Goal: Task Accomplishment & Management: Complete application form

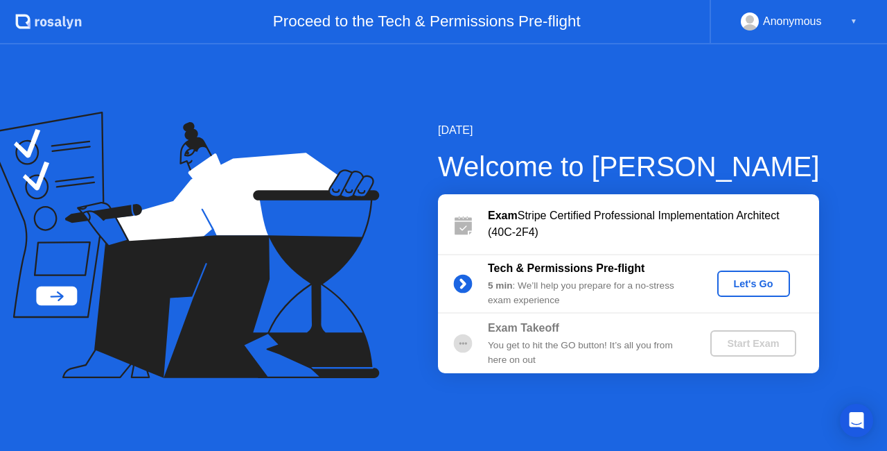
click at [732, 278] on div "Let's Go" at bounding box center [754, 283] width 62 height 11
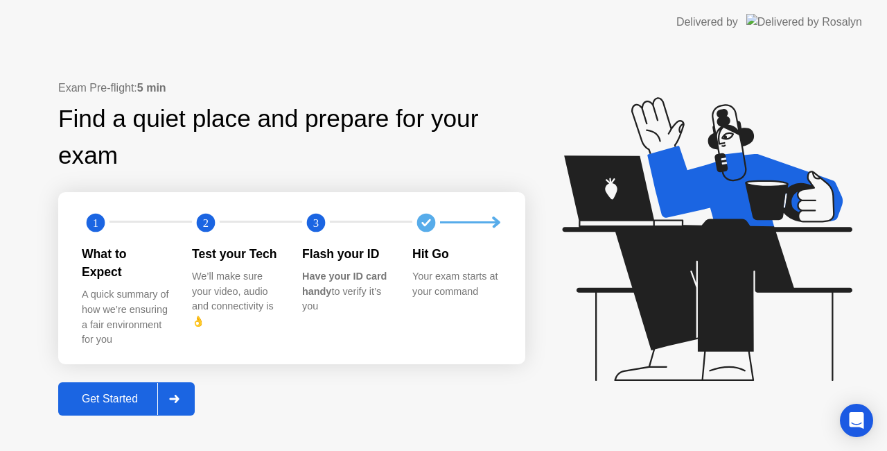
click at [129, 392] on div "Get Started" at bounding box center [109, 398] width 95 height 12
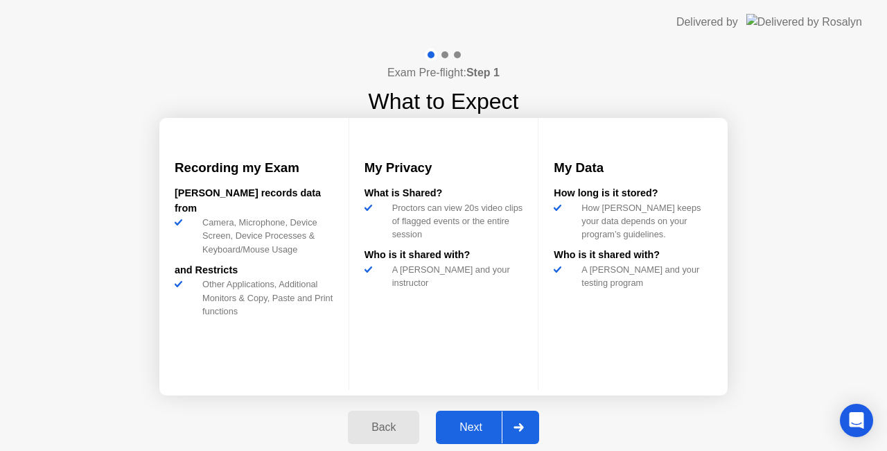
click at [476, 421] on div "Next" at bounding box center [471, 427] width 62 height 12
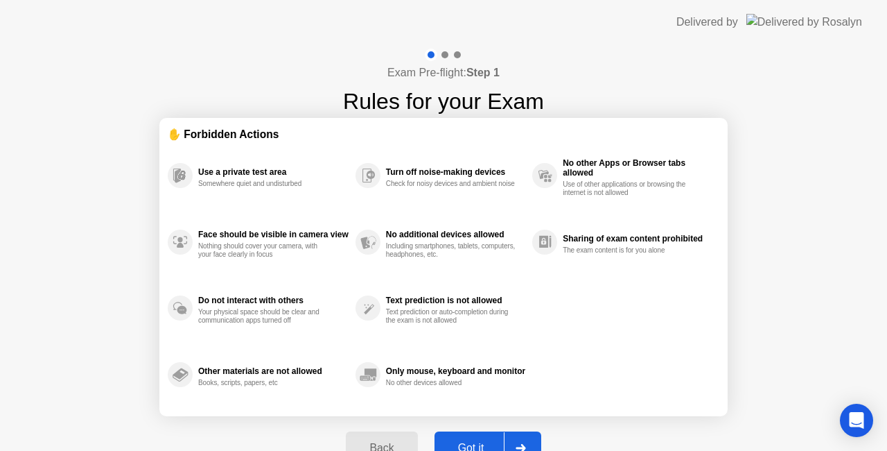
click at [469, 442] on div "Got it" at bounding box center [471, 448] width 65 height 12
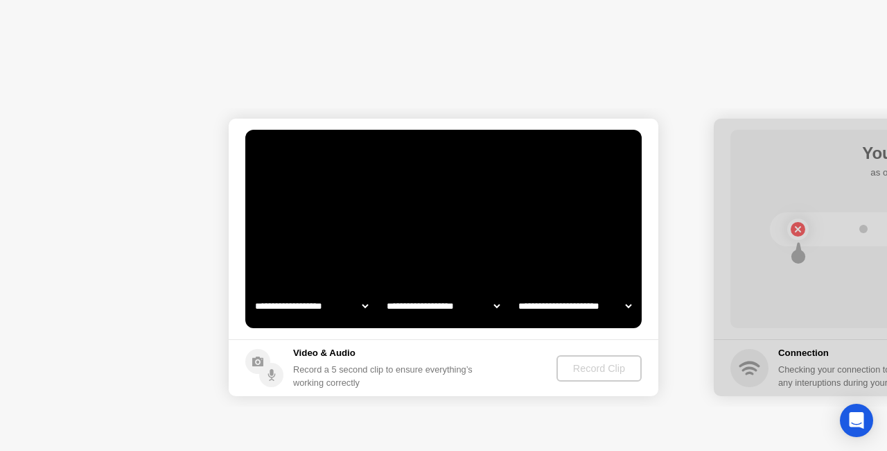
select select "**********"
select select "*******"
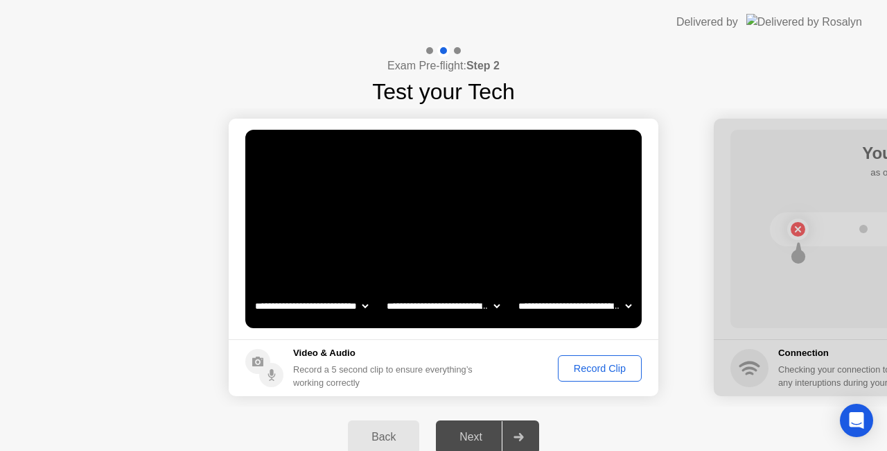
click at [570, 367] on div "Record Clip" at bounding box center [600, 368] width 74 height 11
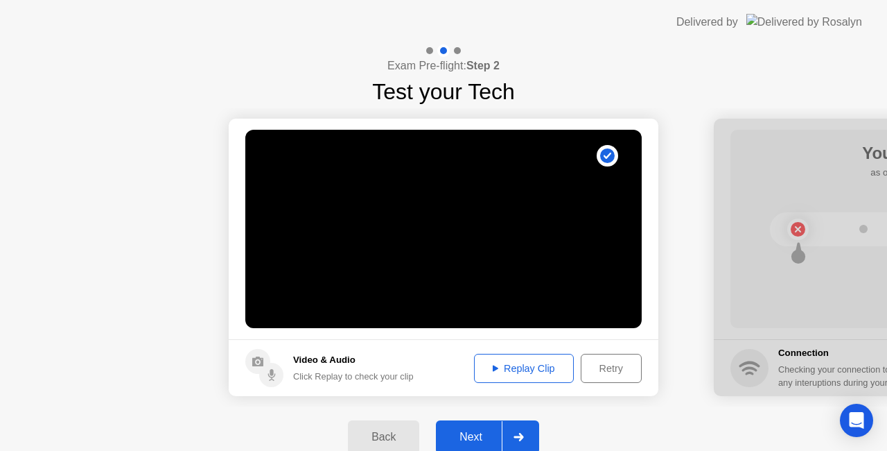
click at [523, 364] on div "Replay Clip" at bounding box center [524, 368] width 90 height 11
click at [469, 432] on div "Next" at bounding box center [471, 436] width 62 height 12
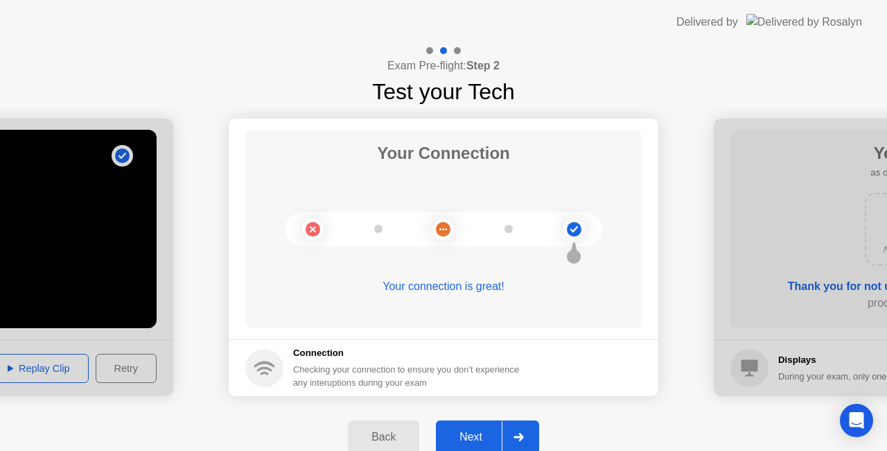
click at [471, 426] on button "Next" at bounding box center [487, 436] width 103 height 33
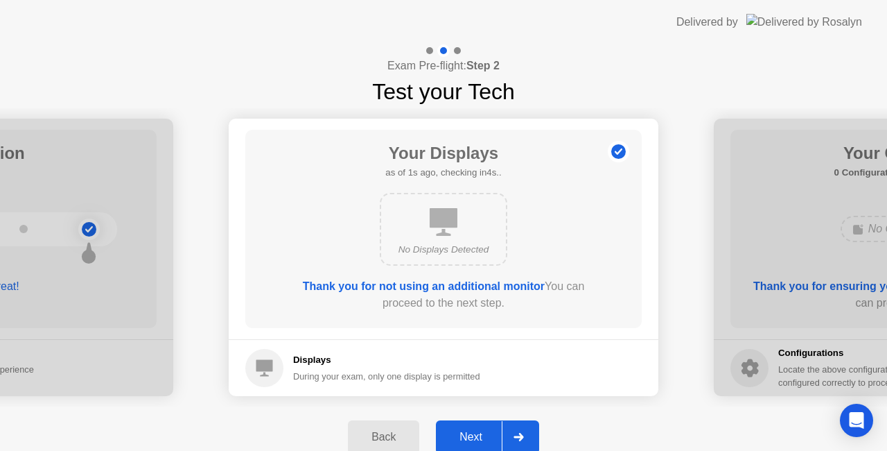
click at [469, 432] on div "Next" at bounding box center [471, 436] width 62 height 12
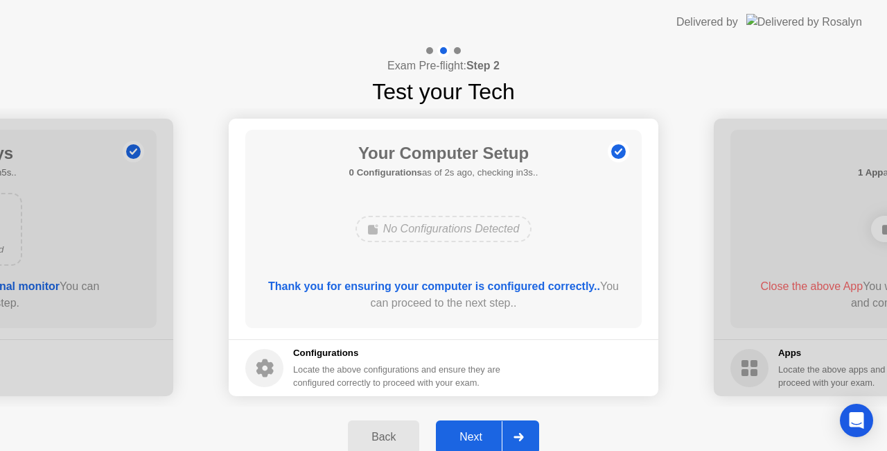
click at [482, 436] on div "Next" at bounding box center [471, 436] width 62 height 12
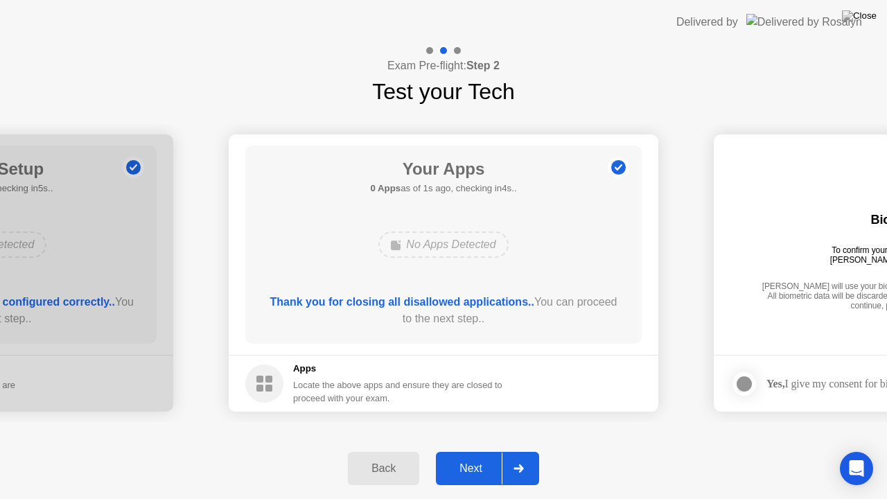
click at [481, 450] on div "Next" at bounding box center [471, 468] width 62 height 12
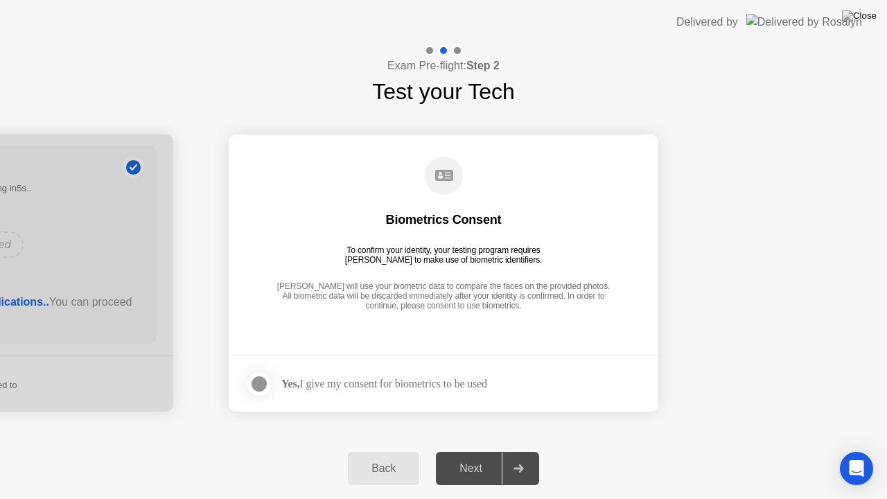
click at [266, 385] on div at bounding box center [259, 384] width 17 height 17
click at [475, 450] on button "Next" at bounding box center [487, 468] width 103 height 33
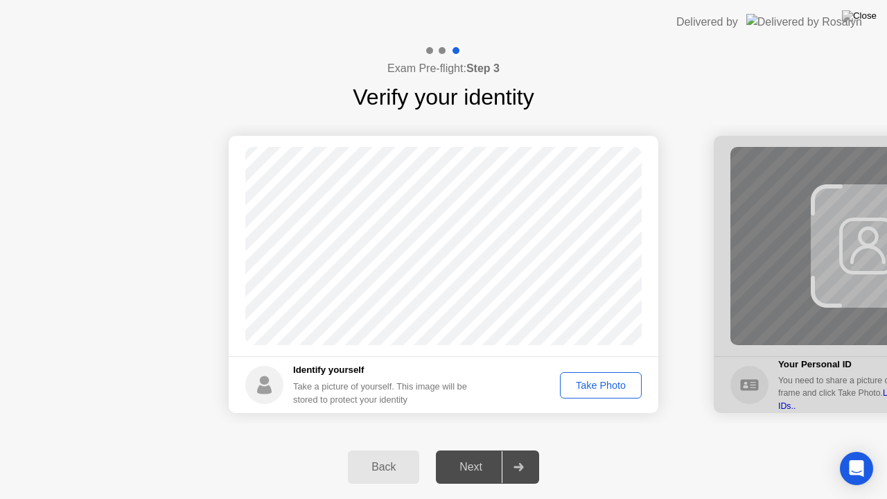
click at [573, 382] on div "Take Photo" at bounding box center [601, 385] width 72 height 11
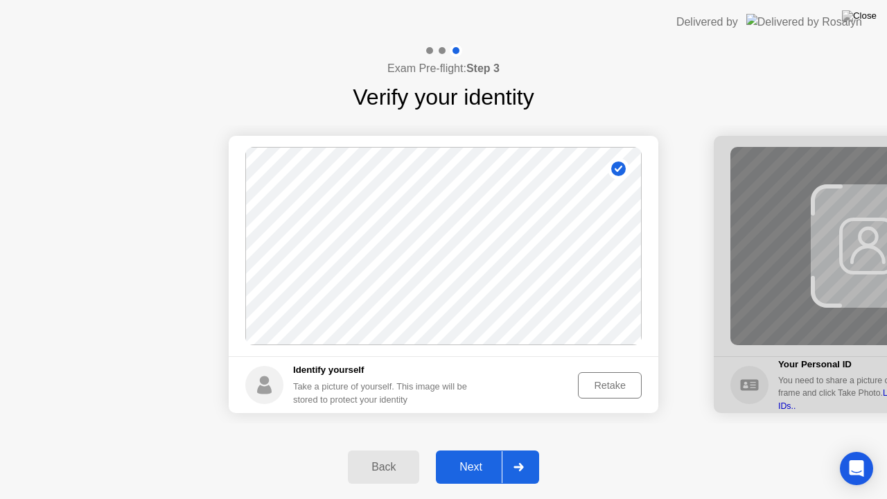
click at [470, 450] on div "Next" at bounding box center [471, 467] width 62 height 12
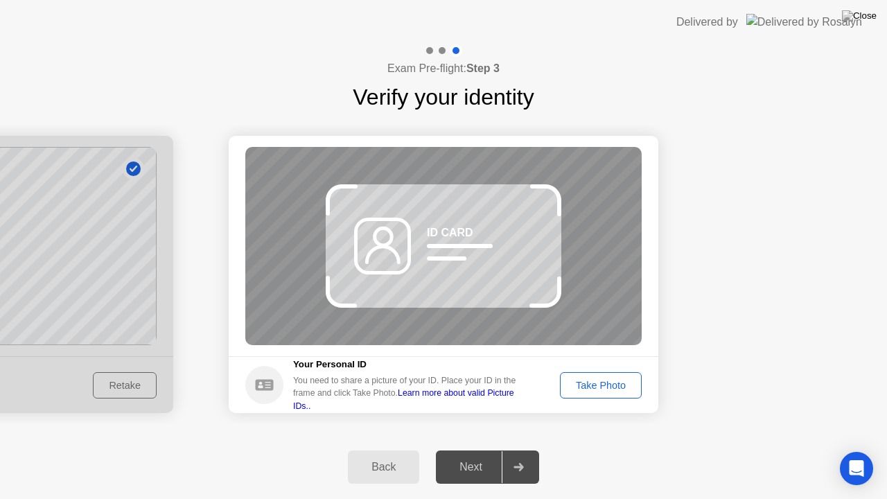
click at [593, 390] on div "Take Photo" at bounding box center [601, 385] width 72 height 11
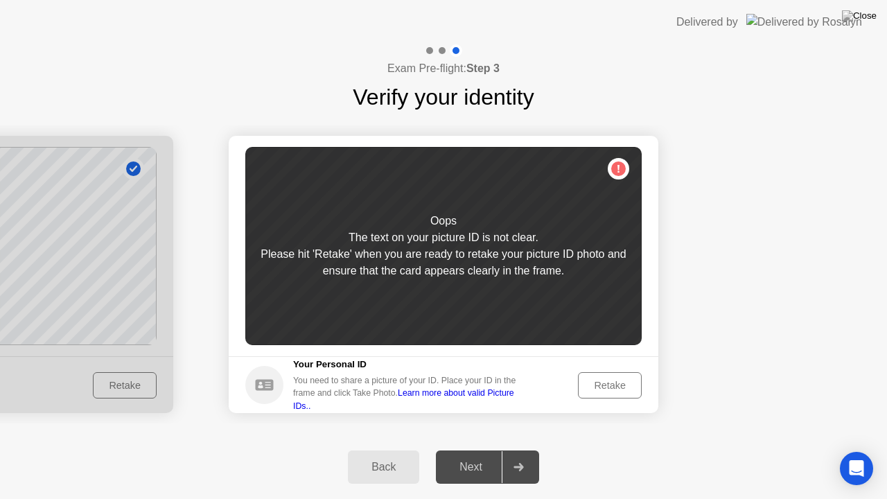
click at [595, 383] on div "Retake" at bounding box center [610, 385] width 54 height 11
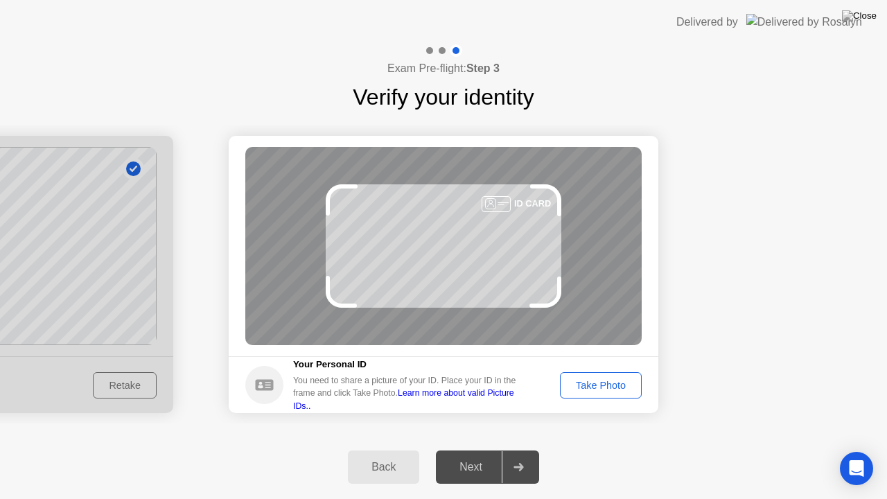
click at [595, 383] on div "Take Photo" at bounding box center [601, 385] width 72 height 11
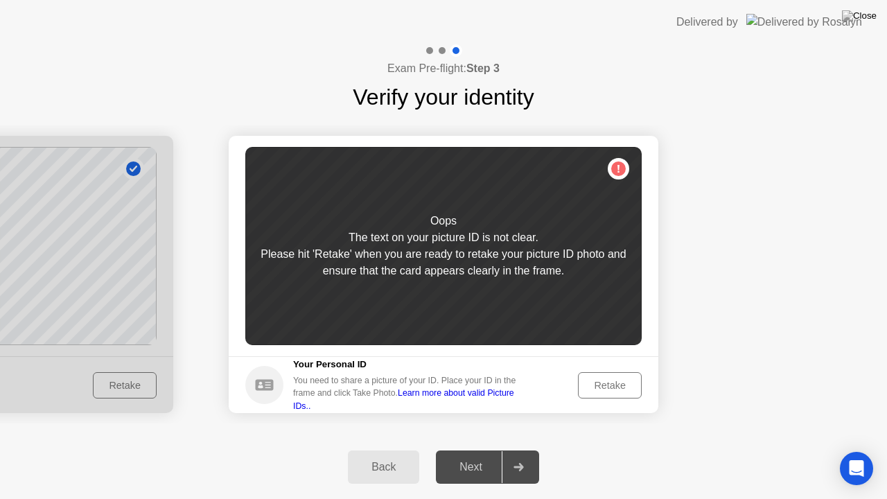
click at [596, 383] on div "Retake" at bounding box center [610, 385] width 54 height 11
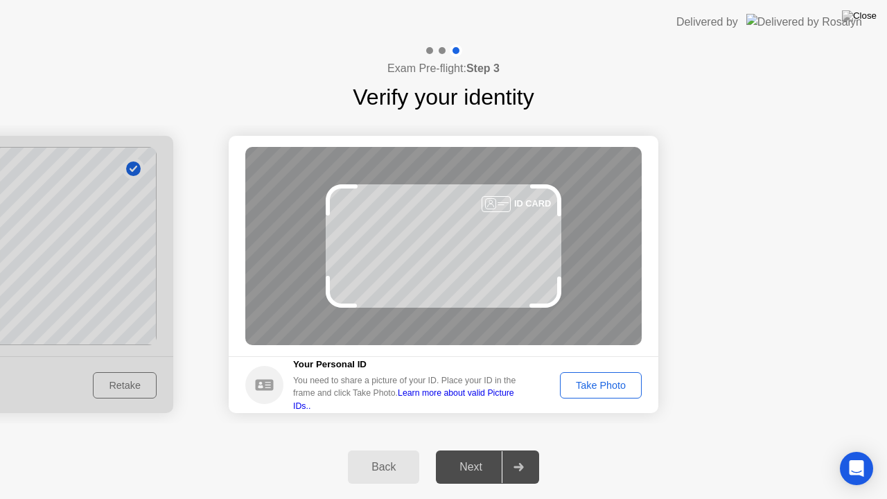
click at [598, 383] on div "Take Photo" at bounding box center [601, 385] width 72 height 11
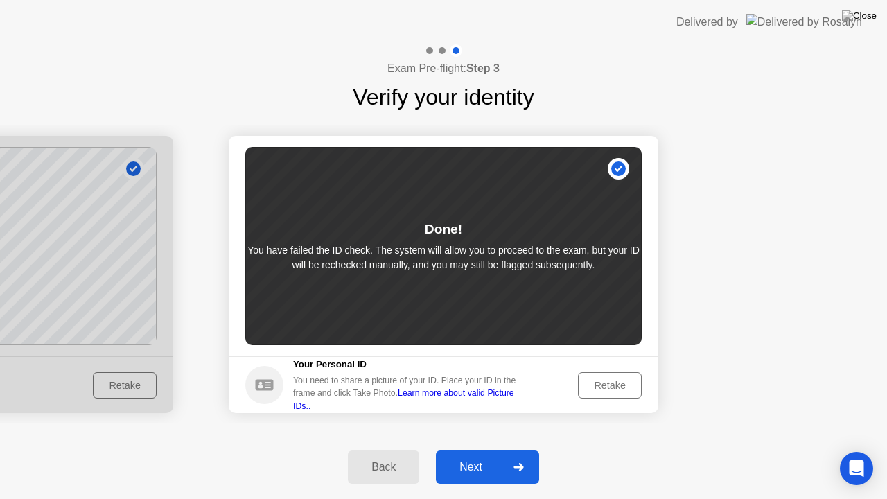
click at [480, 450] on button "Next" at bounding box center [487, 467] width 103 height 33
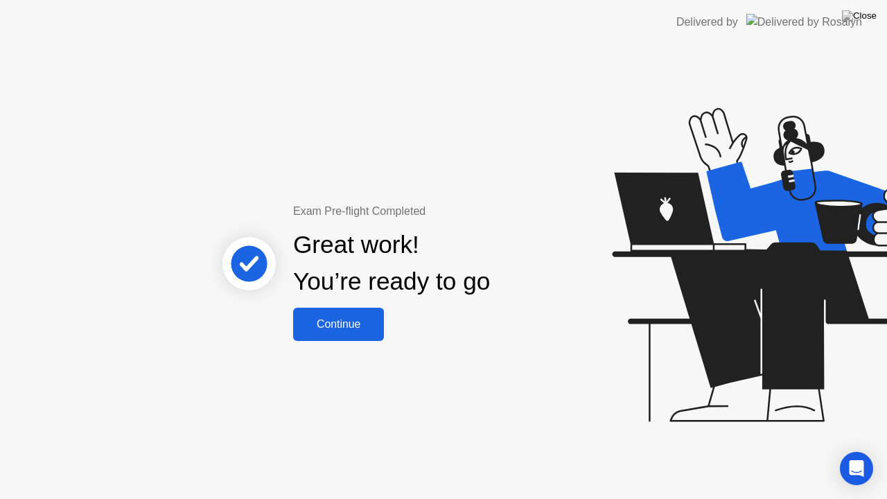
click at [345, 328] on div "Continue" at bounding box center [338, 324] width 82 height 12
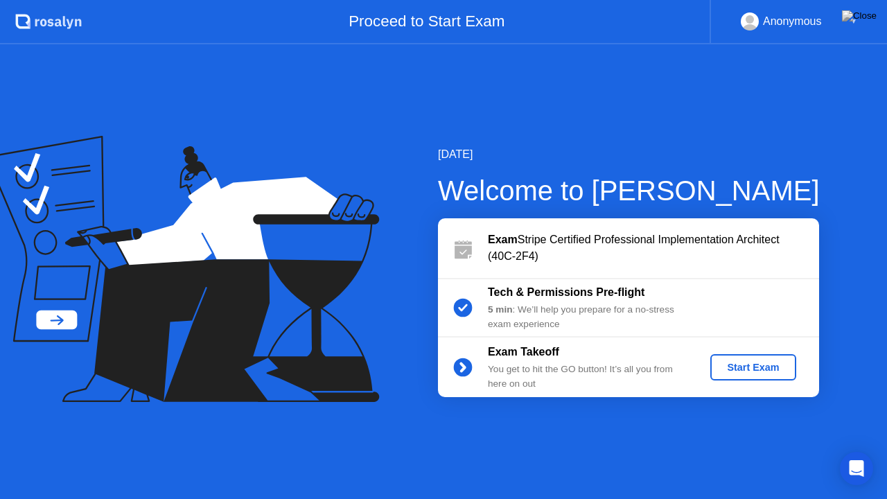
click at [724, 362] on div "Start Exam" at bounding box center [753, 367] width 74 height 11
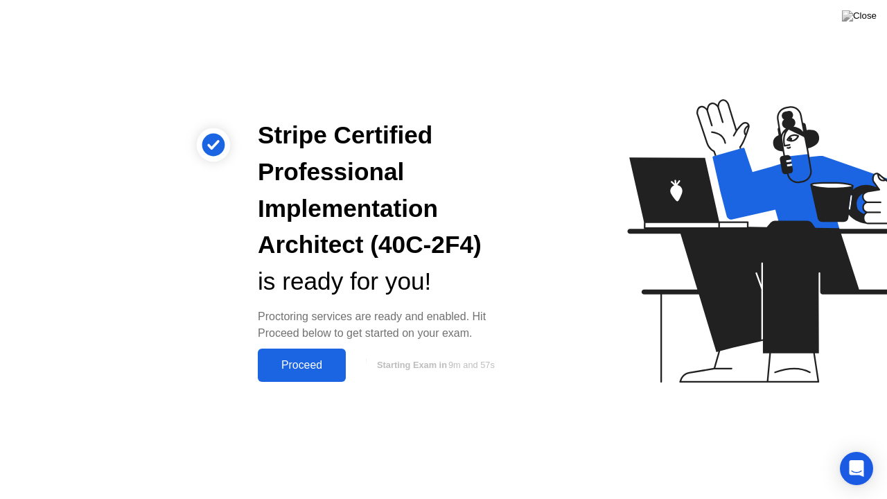
click at [293, 359] on div "Proceed" at bounding box center [302, 365] width 80 height 12
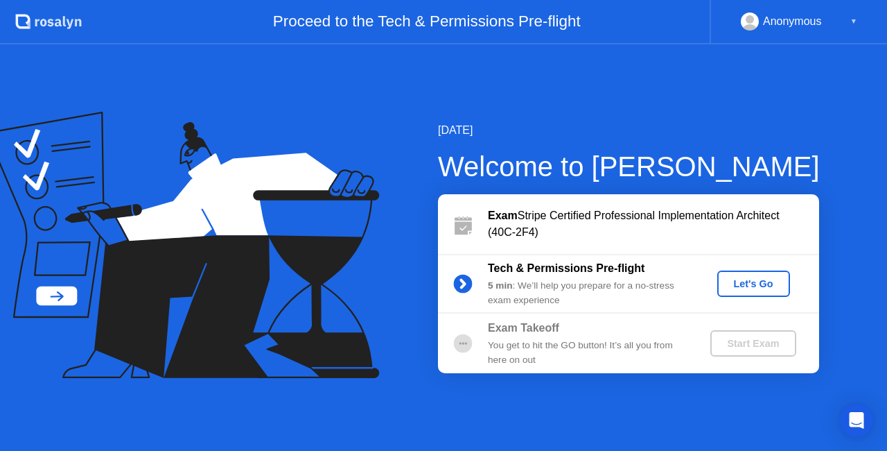
click at [740, 282] on div "Let's Go" at bounding box center [754, 283] width 62 height 11
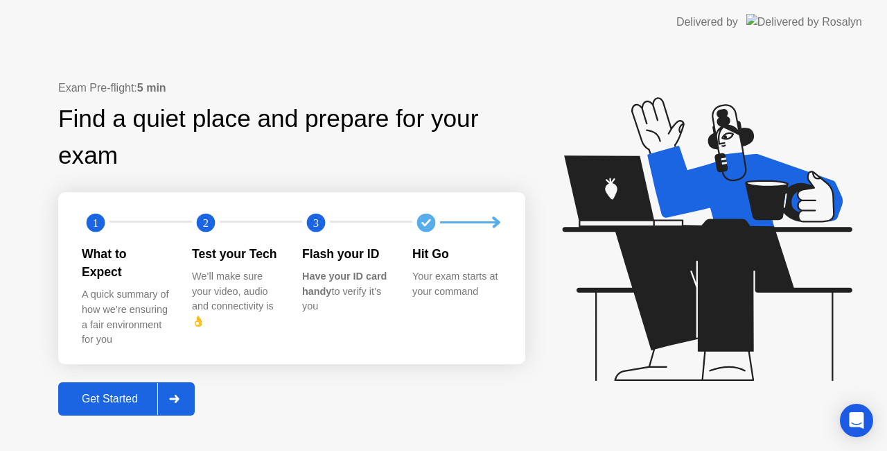
click at [139, 397] on div "Get Started" at bounding box center [109, 398] width 95 height 12
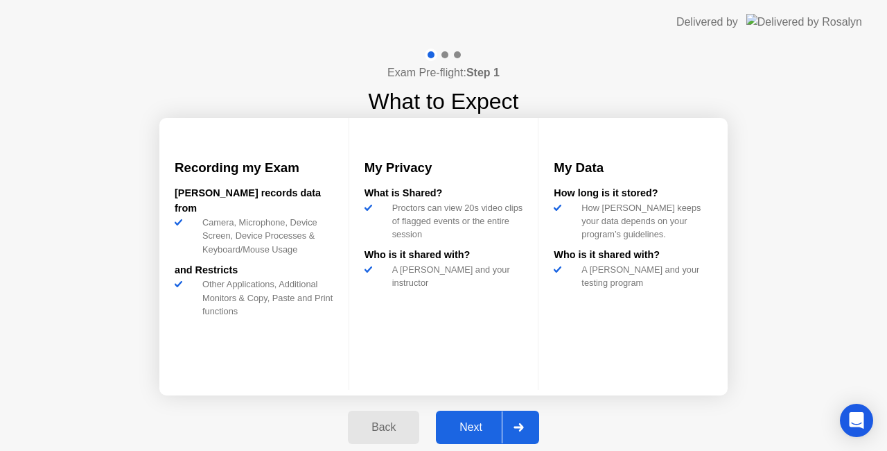
click at [479, 427] on div "Next" at bounding box center [471, 427] width 62 height 12
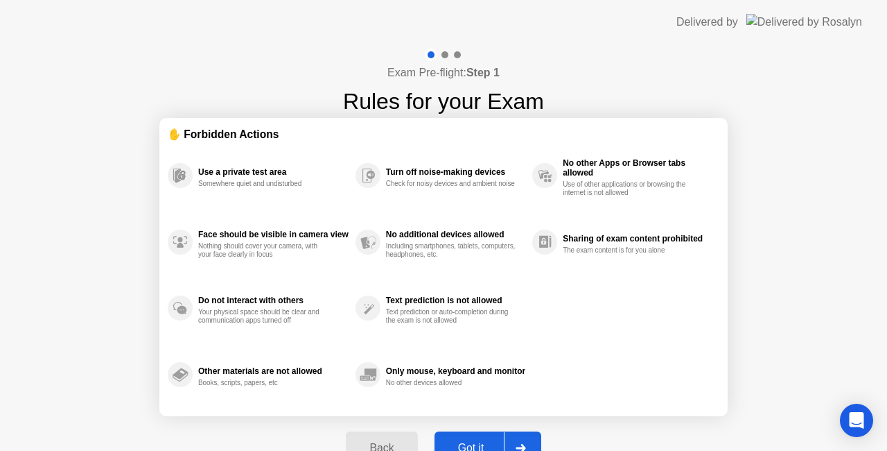
click at [475, 442] on div "Got it" at bounding box center [471, 448] width 65 height 12
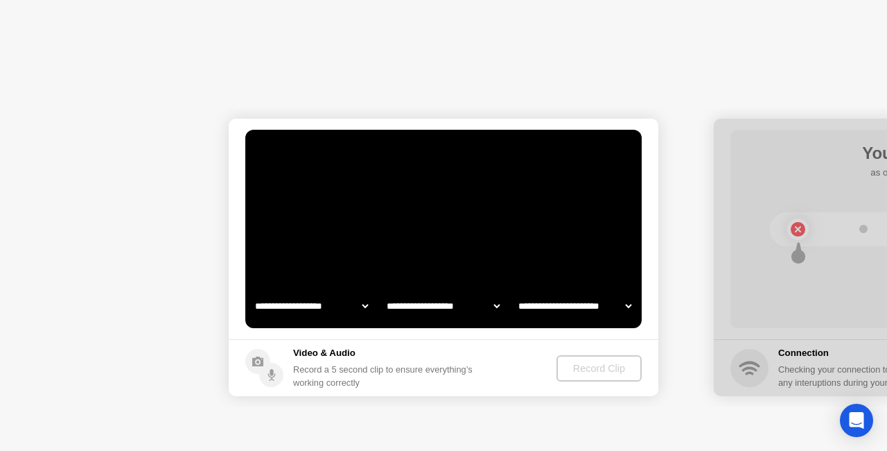
select select "**********"
select select "*******"
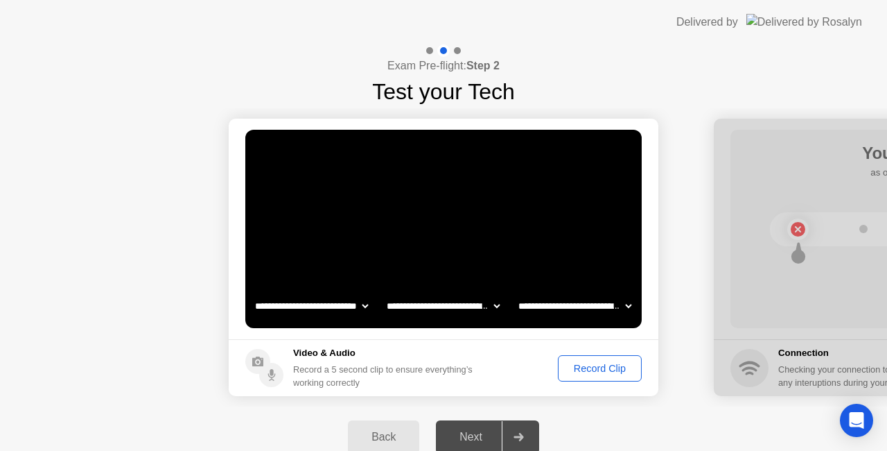
click at [599, 365] on div "Record Clip" at bounding box center [600, 368] width 74 height 11
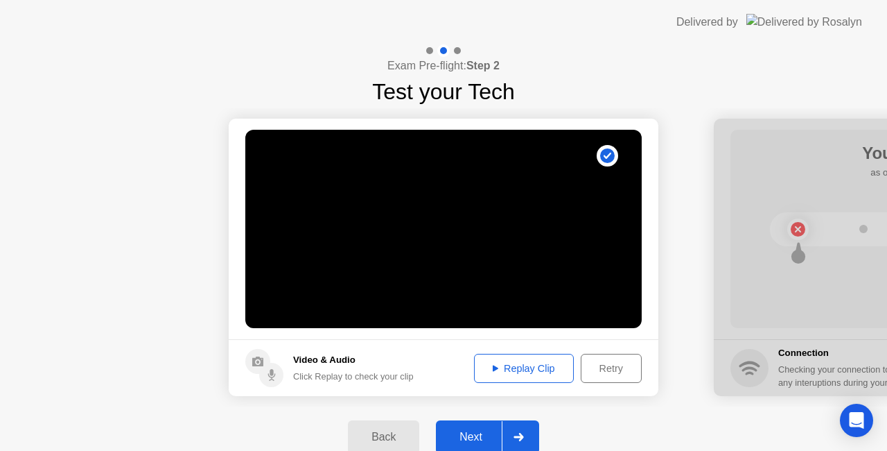
click at [465, 430] on div "Next" at bounding box center [471, 436] width 62 height 12
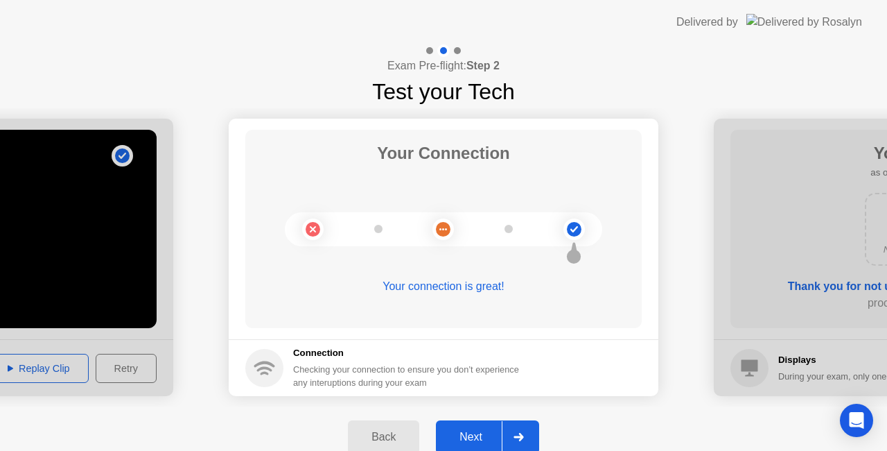
click at [470, 424] on button "Next" at bounding box center [487, 436] width 103 height 33
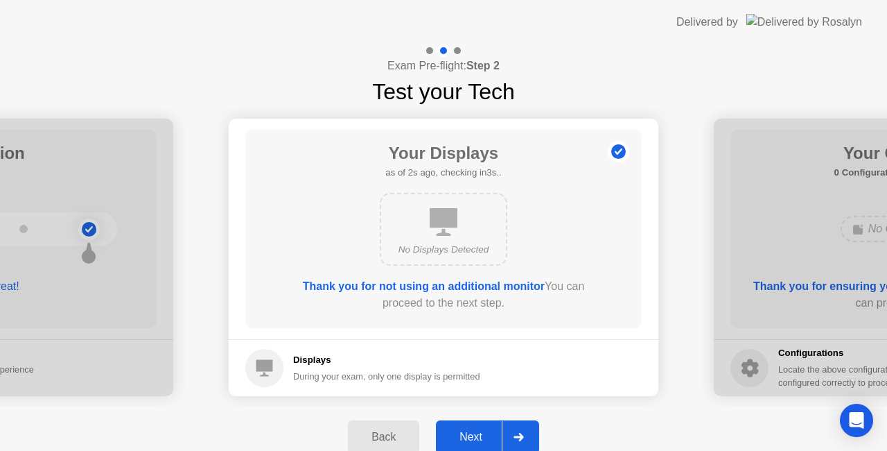
click at [471, 426] on button "Next" at bounding box center [487, 436] width 103 height 33
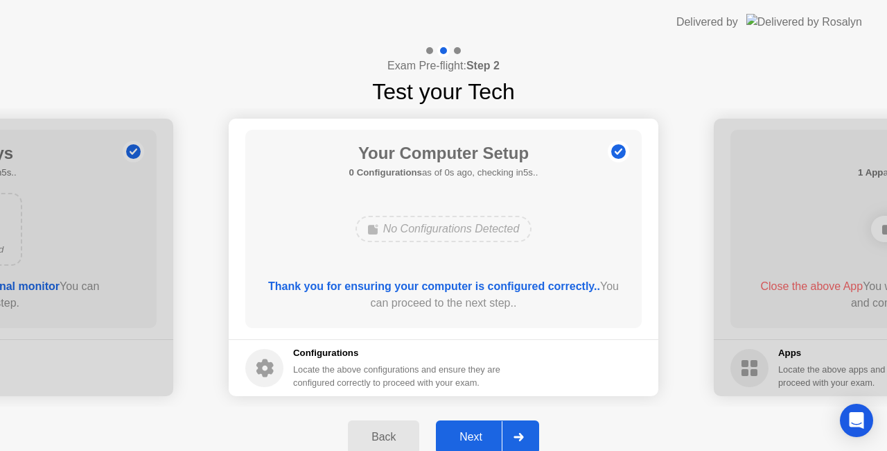
click at [471, 424] on button "Next" at bounding box center [487, 436] width 103 height 33
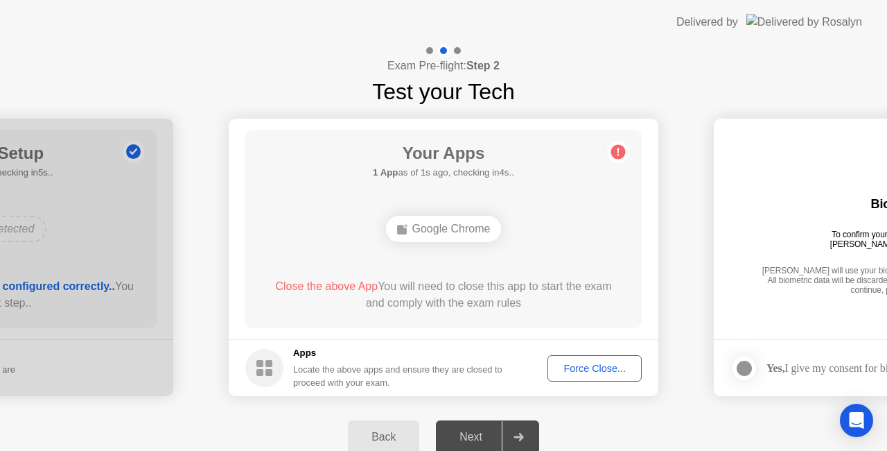
click at [438, 225] on div "Google Chrome" at bounding box center [444, 229] width 116 height 26
click at [403, 227] on rect at bounding box center [402, 230] width 10 height 10
click at [460, 227] on div "Google Chrome" at bounding box center [444, 229] width 116 height 26
click at [591, 372] on div "Force Close..." at bounding box center [594, 368] width 85 height 11
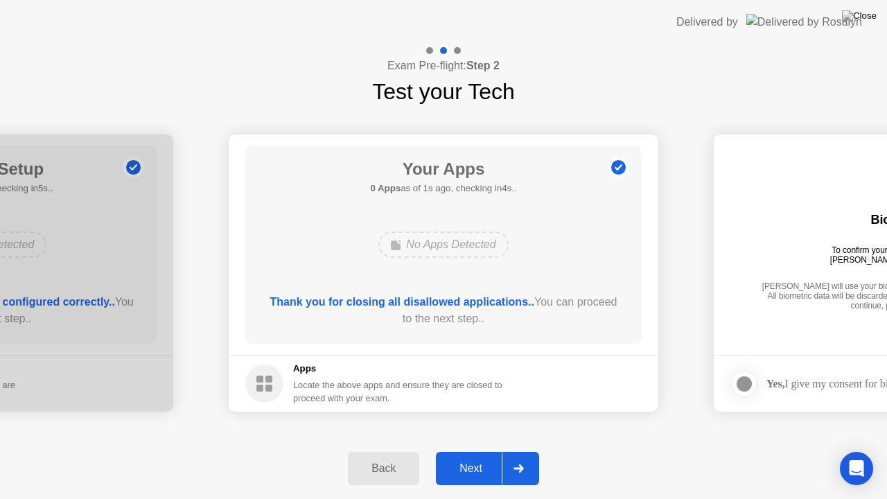
click at [455, 450] on div "Next" at bounding box center [471, 468] width 62 height 12
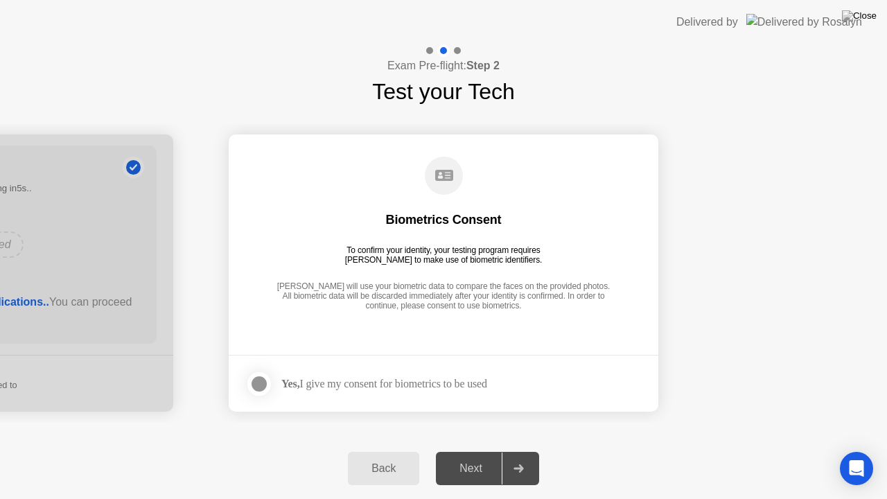
click at [256, 383] on div at bounding box center [259, 384] width 17 height 17
click at [476, 450] on div "Next" at bounding box center [471, 468] width 62 height 12
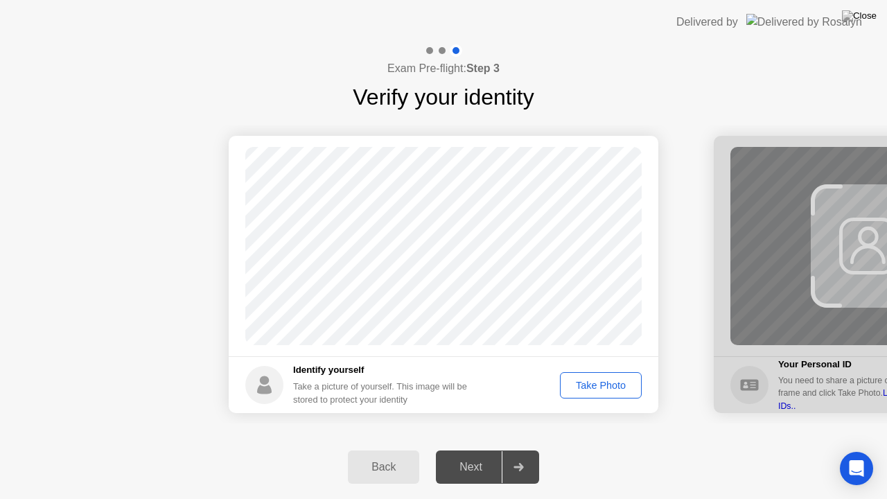
click at [588, 383] on div "Take Photo" at bounding box center [601, 385] width 72 height 11
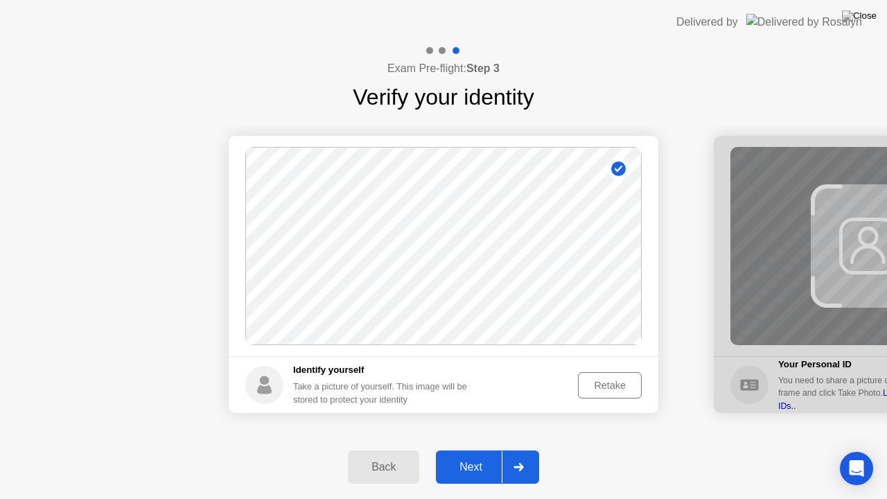
click at [458, 450] on div "Next" at bounding box center [471, 467] width 62 height 12
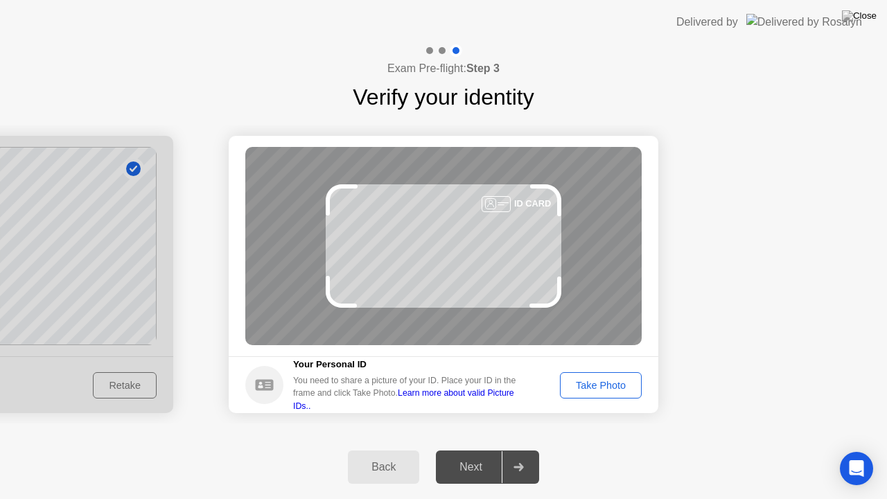
click at [585, 386] on div "Take Photo" at bounding box center [601, 385] width 72 height 11
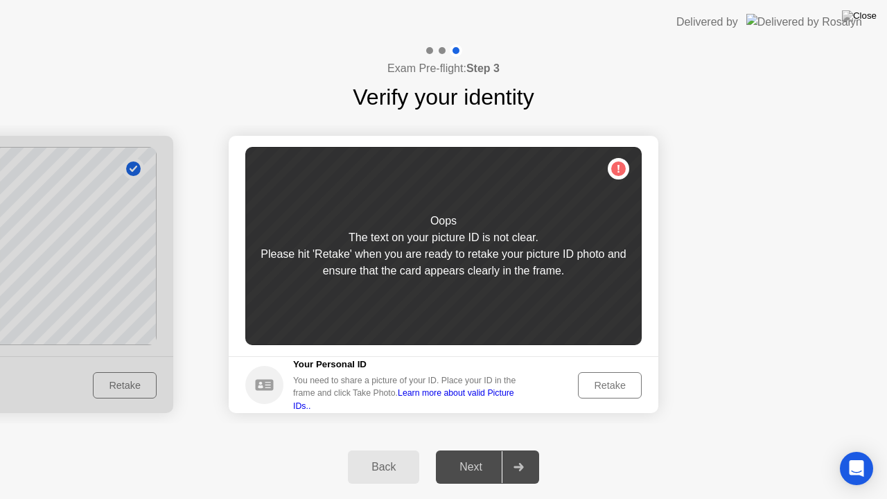
click at [590, 381] on div "Retake" at bounding box center [610, 385] width 54 height 11
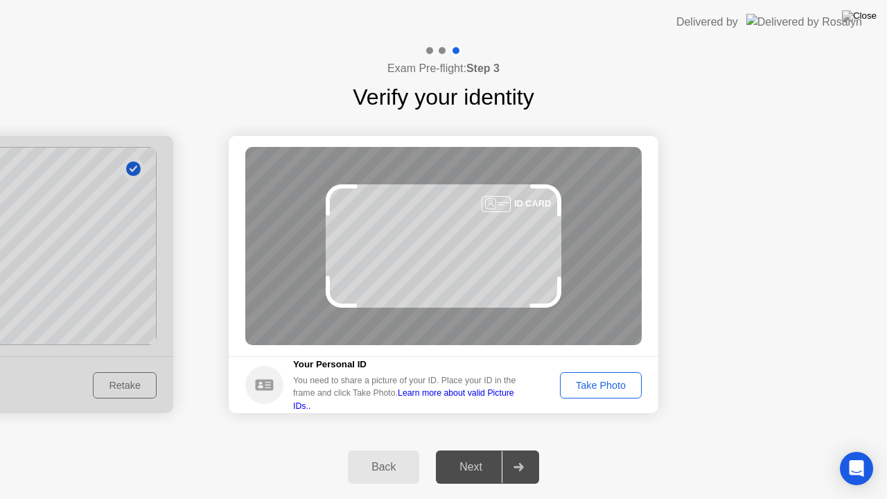
click at [592, 380] on div "Take Photo" at bounding box center [601, 385] width 72 height 11
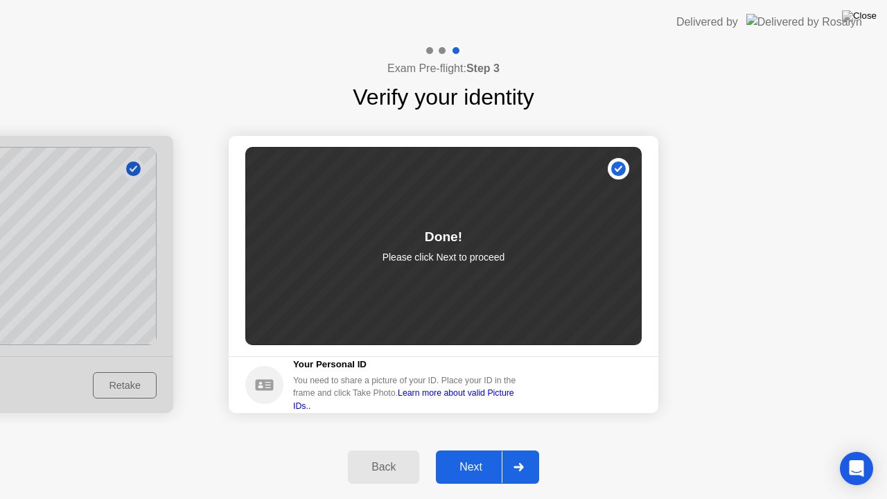
click at [473, 450] on div "Next" at bounding box center [471, 467] width 62 height 12
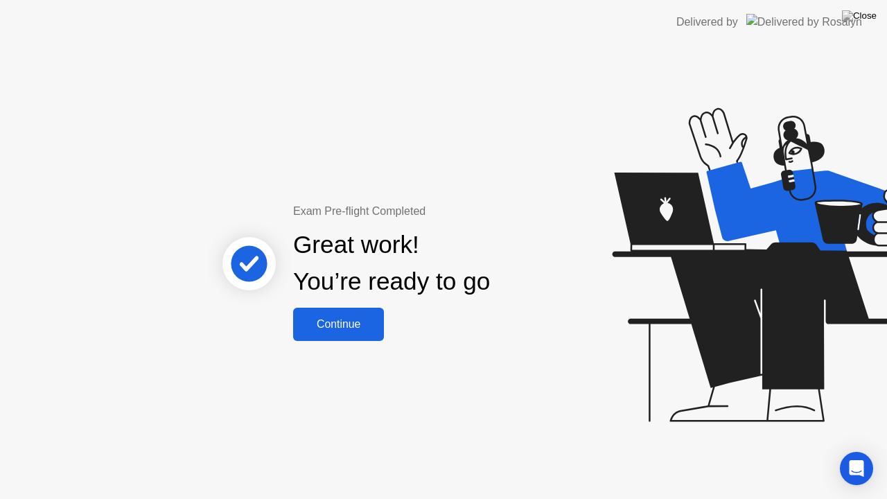
click at [334, 322] on div "Continue" at bounding box center [338, 324] width 82 height 12
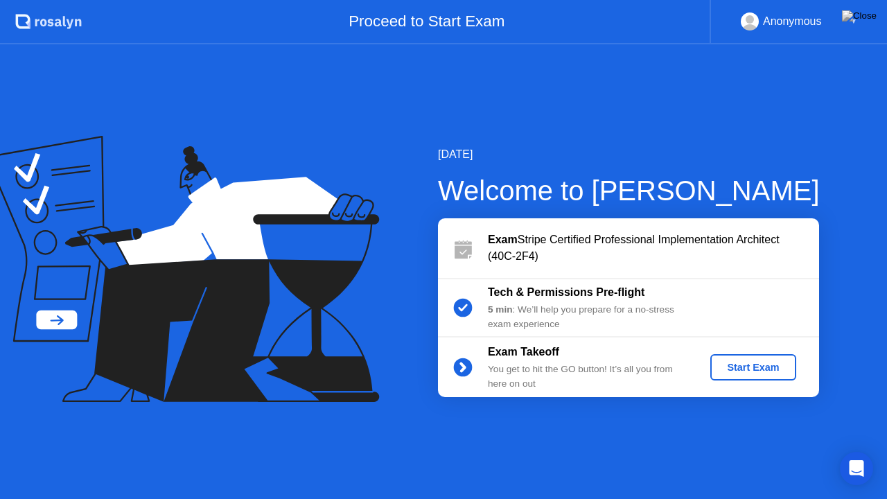
click at [762, 366] on div "Start Exam" at bounding box center [753, 367] width 74 height 11
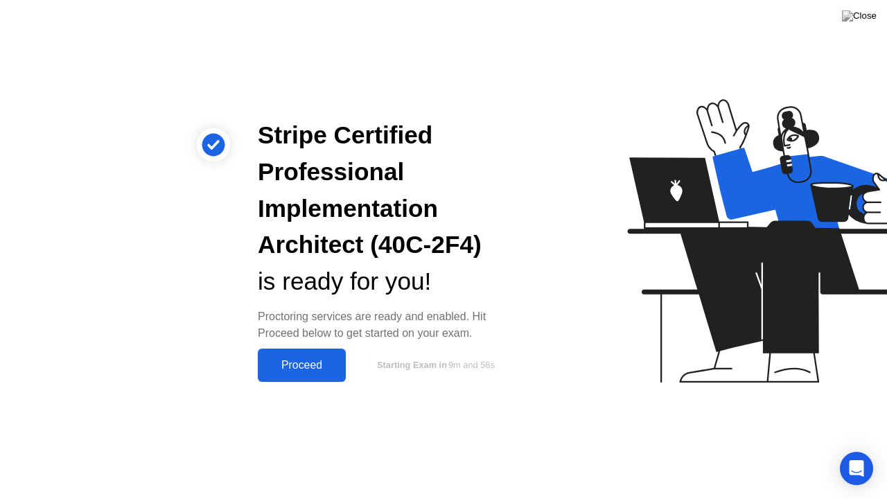
click at [277, 361] on div "Proceed" at bounding box center [302, 365] width 80 height 12
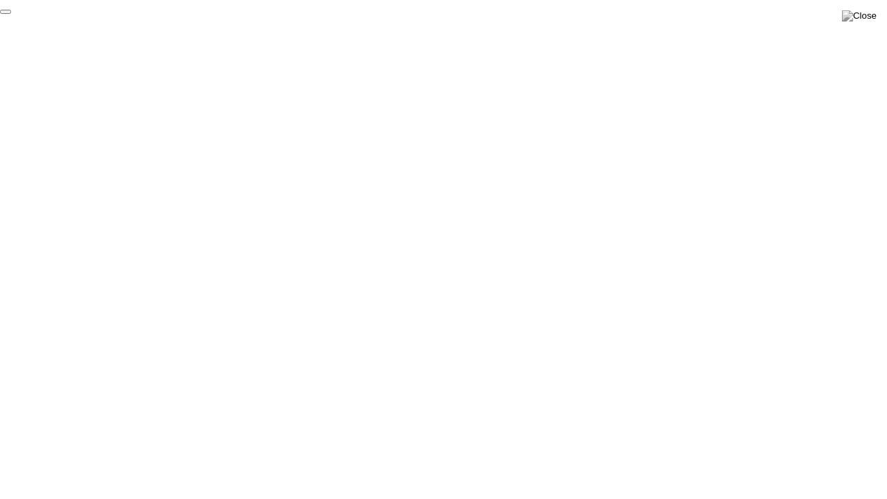
click div "End Proctoring Session"
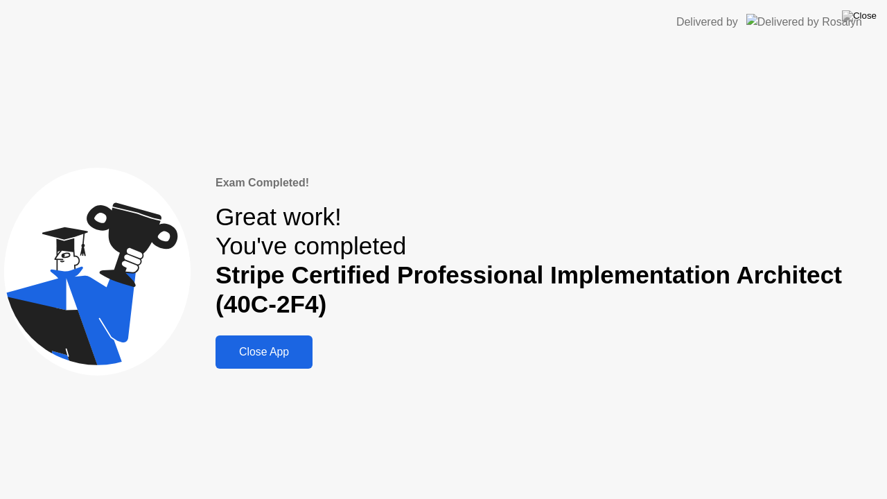
click at [262, 352] on div "Close App" at bounding box center [264, 352] width 89 height 12
